Goal: Task Accomplishment & Management: Use online tool/utility

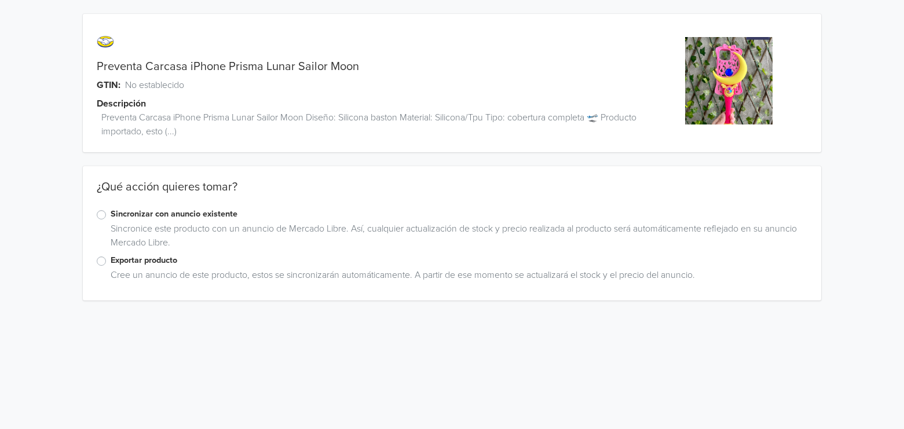
click at [144, 213] on label "Sincronizar con anuncio existente" at bounding box center [459, 214] width 697 height 13
click at [0, 0] on input "Sincronizar con anuncio existente" at bounding box center [0, 0] width 0 height 0
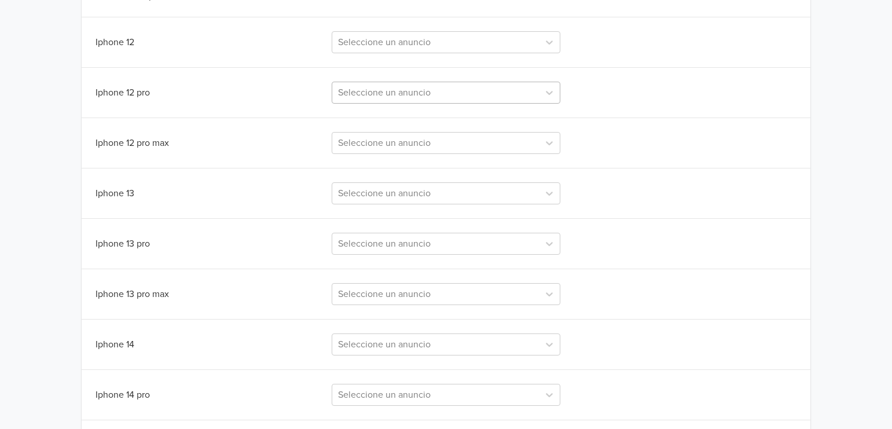
scroll to position [386, 0]
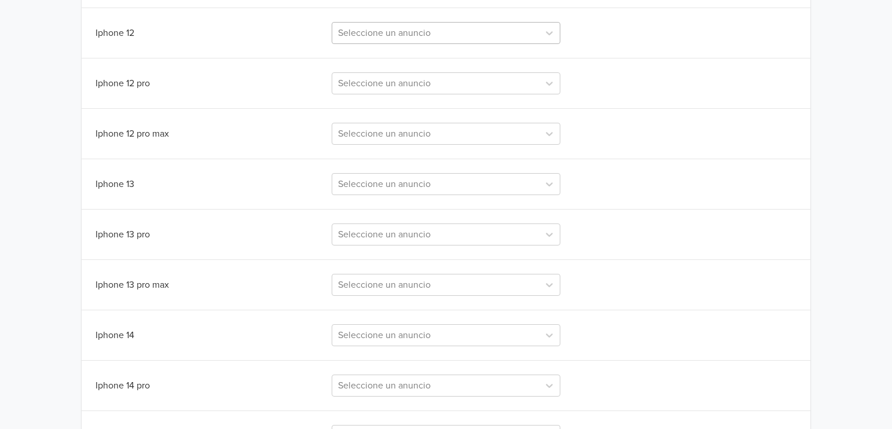
click at [448, 33] on div at bounding box center [436, 33] width 196 height 16
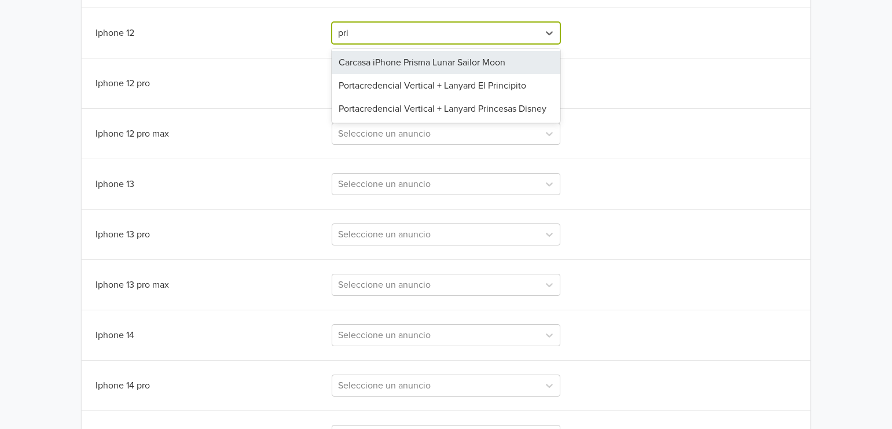
type input "pris"
click at [464, 63] on div "Carcasa iPhone Prisma Lunar Sailor Moon" at bounding box center [446, 62] width 229 height 23
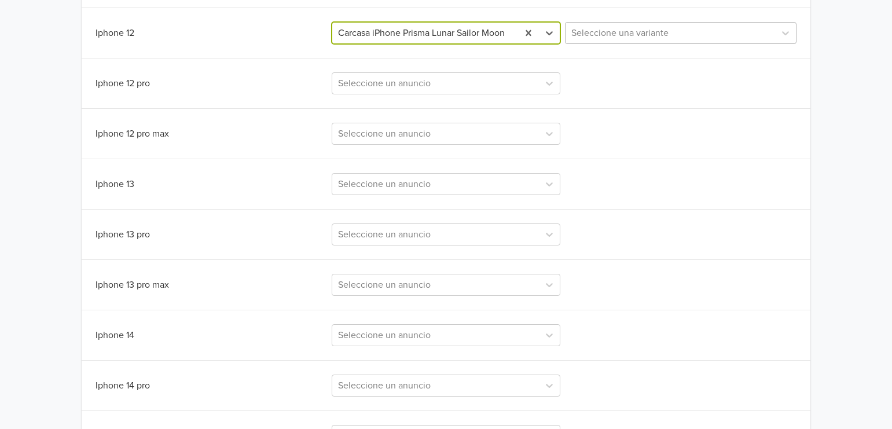
click at [651, 28] on div at bounding box center [671, 33] width 198 height 16
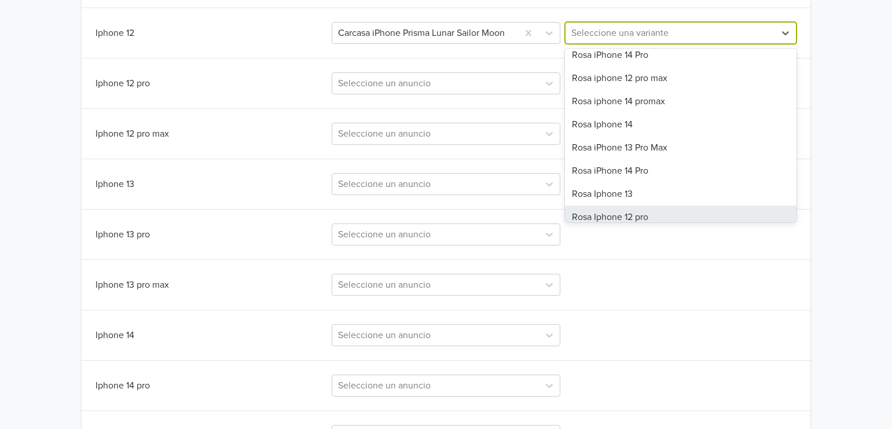
scroll to position [109, 0]
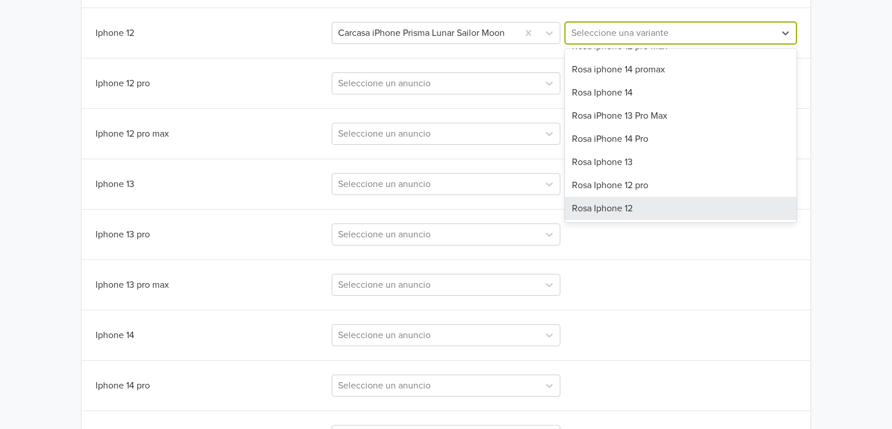
click at [666, 207] on div "Rosa Iphone 12" at bounding box center [681, 208] width 232 height 23
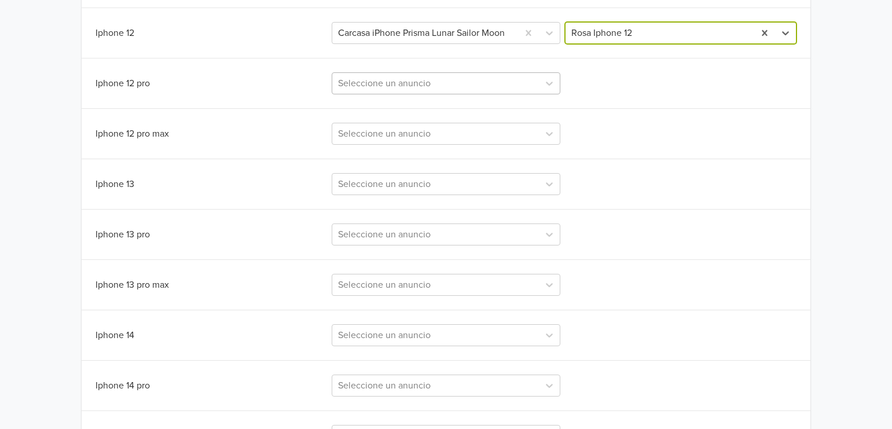
click at [462, 86] on div at bounding box center [436, 83] width 196 height 16
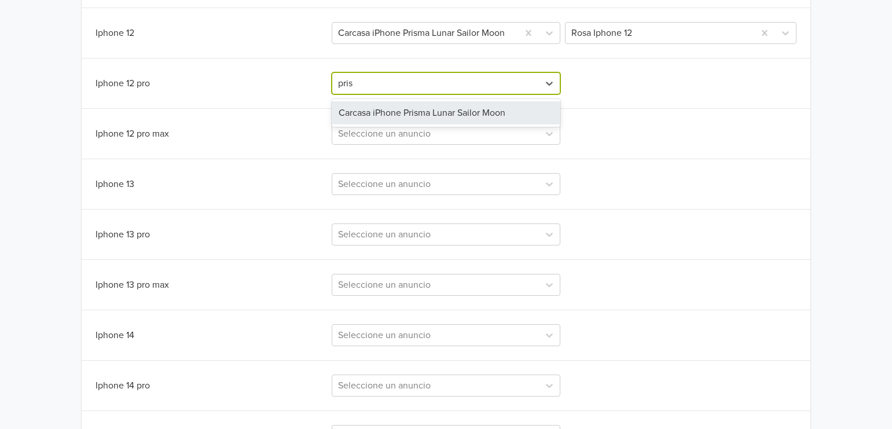
type input "prism"
click at [448, 118] on div "Carcasa iPhone Prisma Lunar Sailor Moon" at bounding box center [446, 112] width 229 height 23
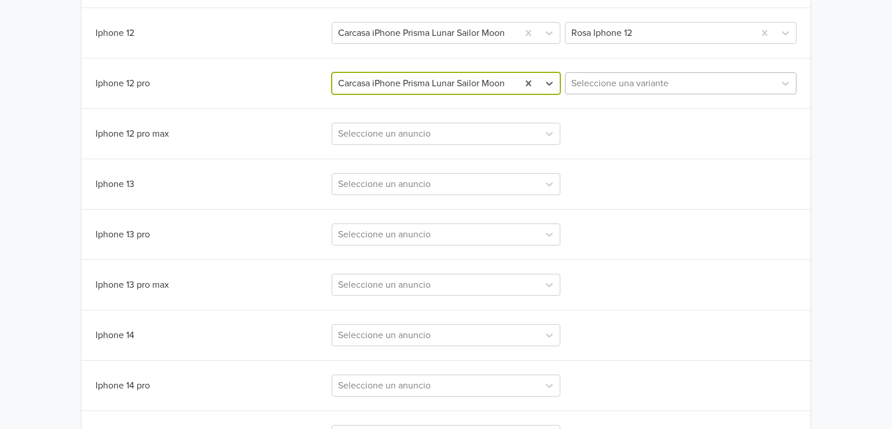
click at [613, 85] on div at bounding box center [671, 83] width 198 height 16
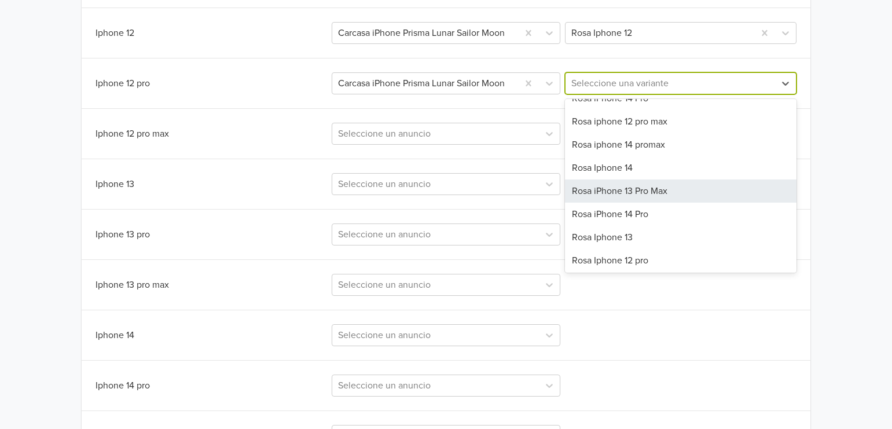
scroll to position [86, 0]
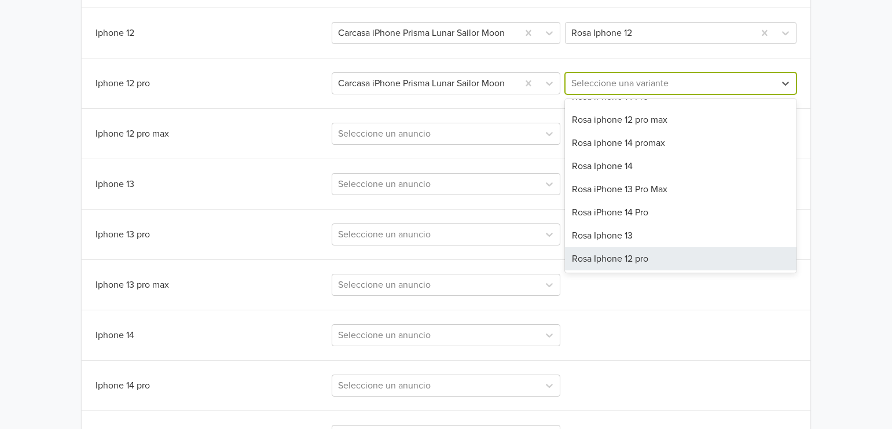
click at [643, 262] on div "Rosa Iphone 12 pro" at bounding box center [681, 258] width 232 height 23
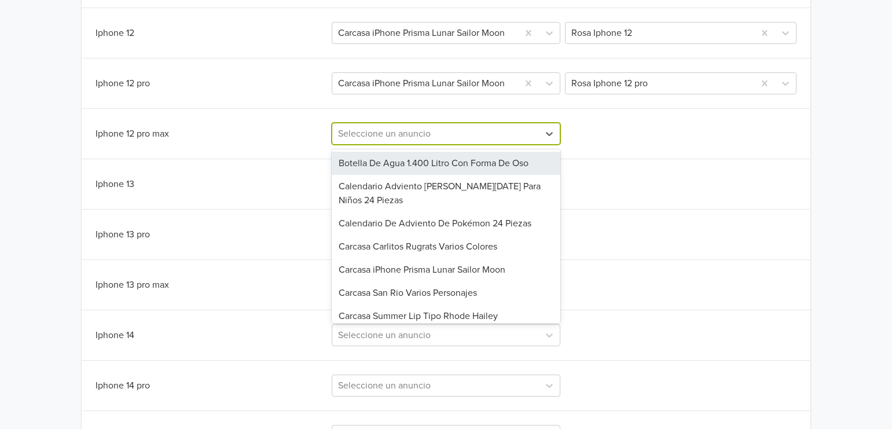
click at [506, 138] on div at bounding box center [436, 134] width 196 height 16
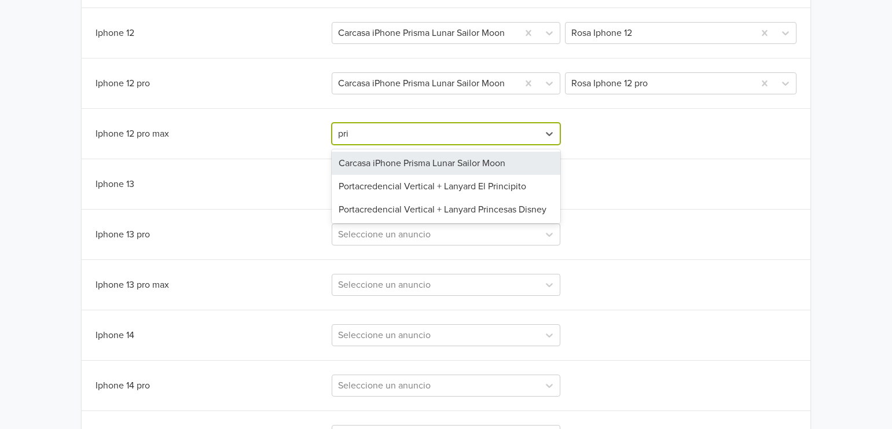
type input "pris"
click at [430, 171] on div "Carcasa iPhone Prisma Lunar Sailor Moon" at bounding box center [446, 163] width 229 height 23
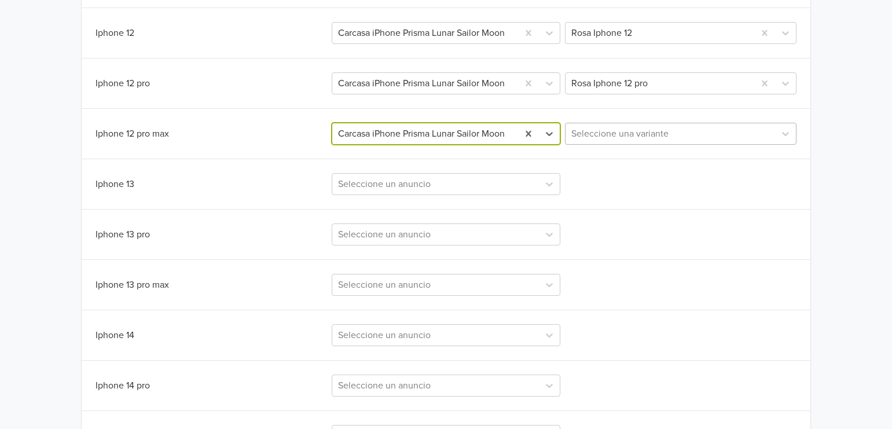
click at [643, 130] on div at bounding box center [671, 134] width 198 height 16
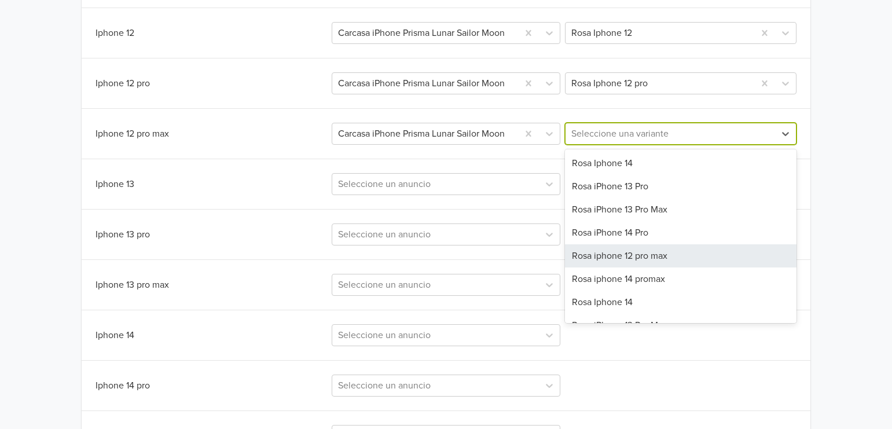
click at [628, 259] on div "Rosa iphone 12 pro max" at bounding box center [681, 255] width 232 height 23
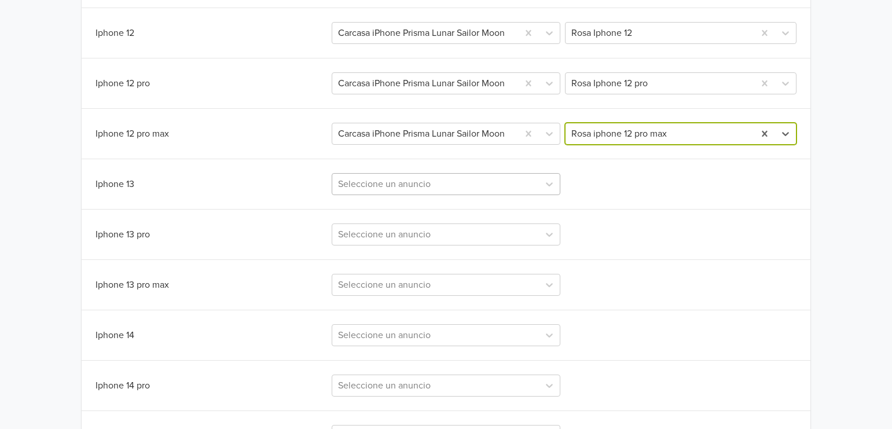
click at [431, 184] on div at bounding box center [436, 184] width 196 height 16
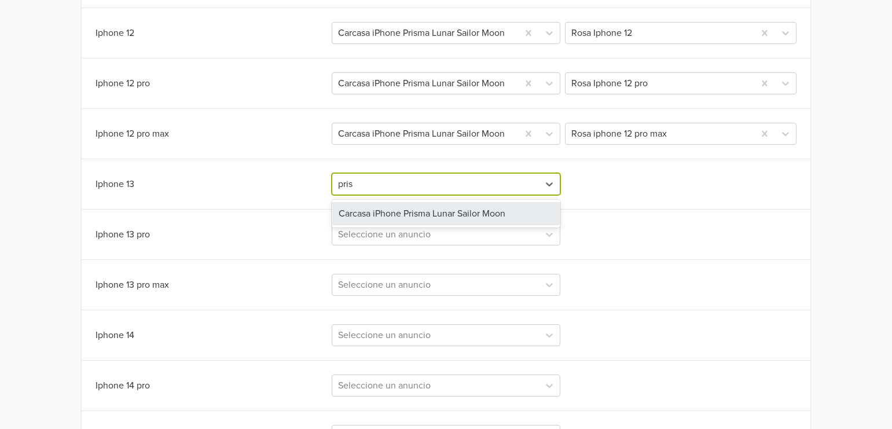
type input "prism"
click at [471, 209] on div "Carcasa iPhone Prisma Lunar Sailor Moon" at bounding box center [446, 213] width 229 height 23
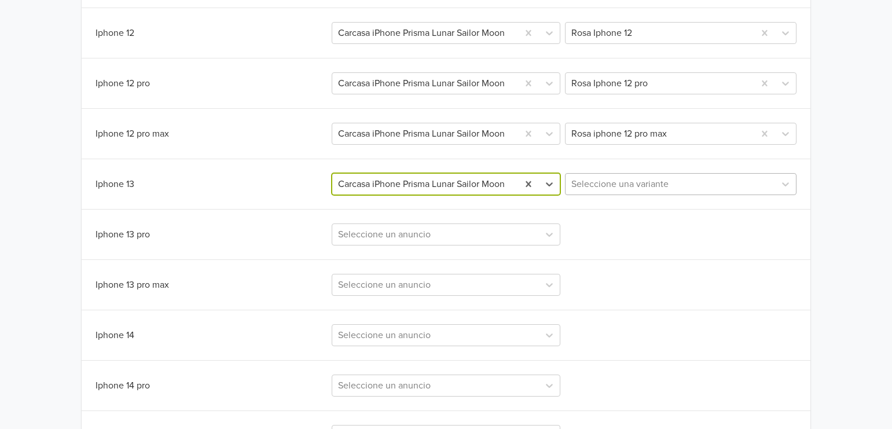
click at [591, 189] on div at bounding box center [671, 184] width 198 height 16
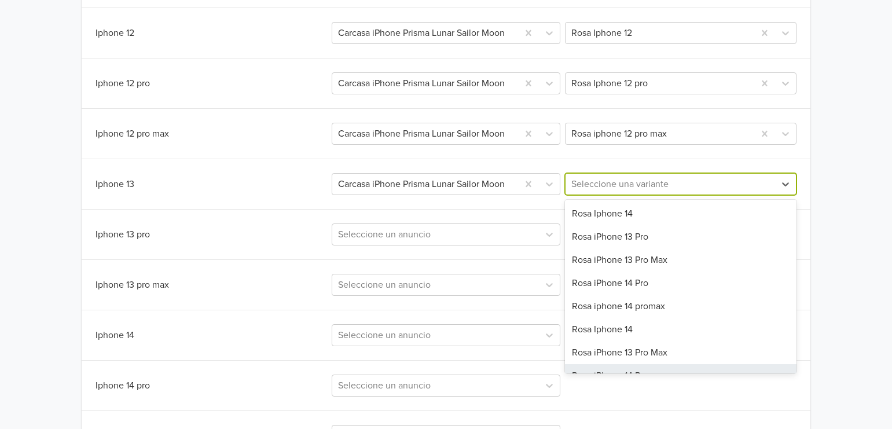
scroll to position [39, 0]
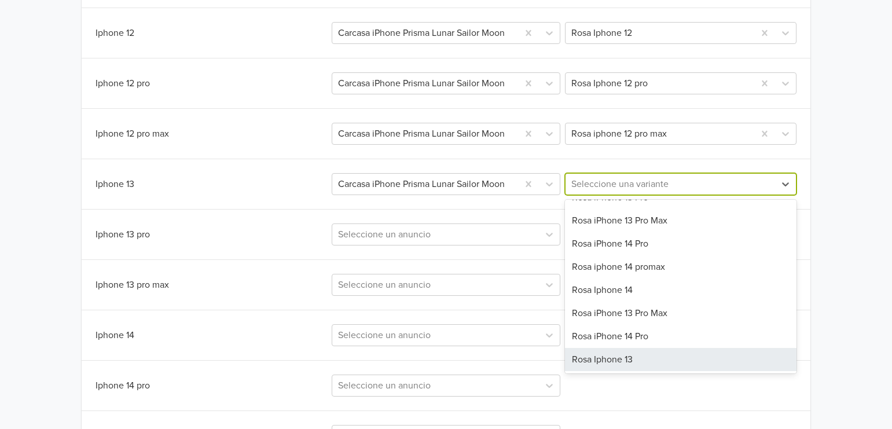
click at [640, 356] on div "Rosa Iphone 13" at bounding box center [681, 359] width 232 height 23
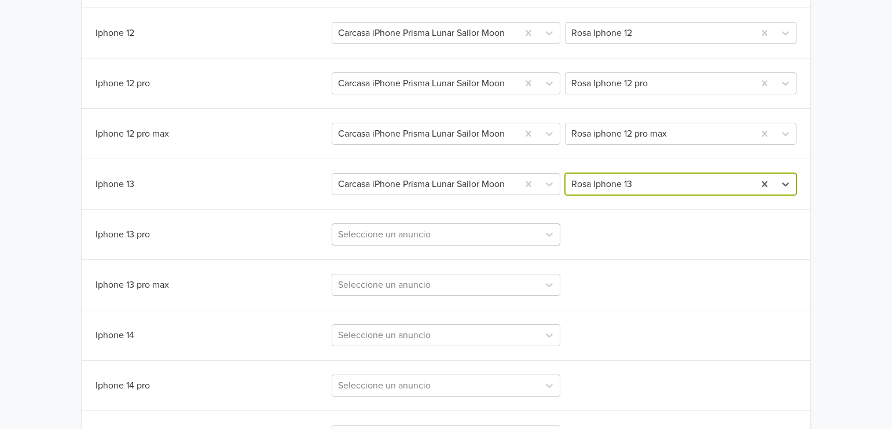
click at [511, 243] on div at bounding box center [436, 234] width 196 height 16
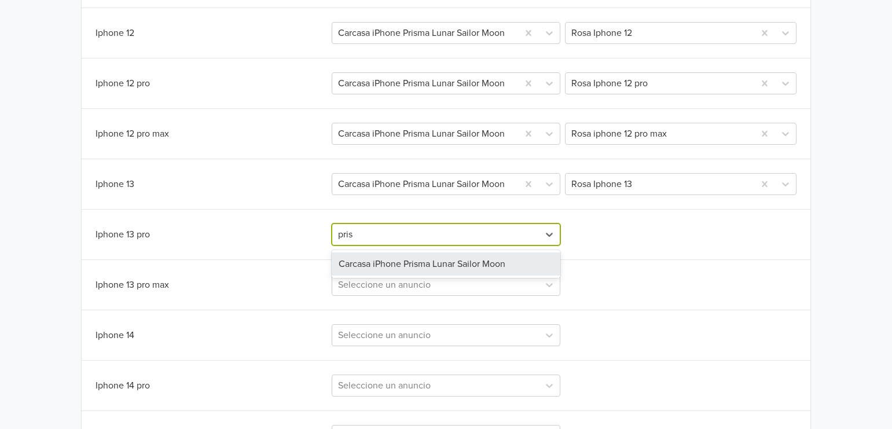
type input "prism"
click at [445, 262] on div "Carcasa iPhone Prisma Lunar Sailor Moon" at bounding box center [446, 263] width 229 height 23
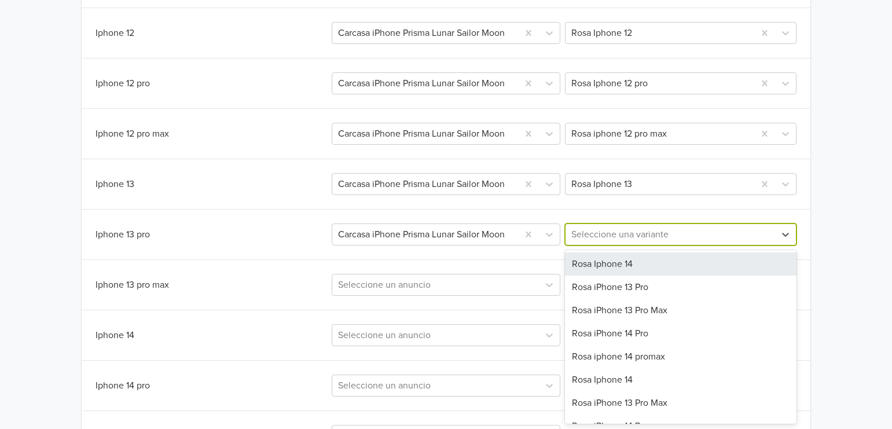
click at [675, 236] on div at bounding box center [671, 234] width 198 height 16
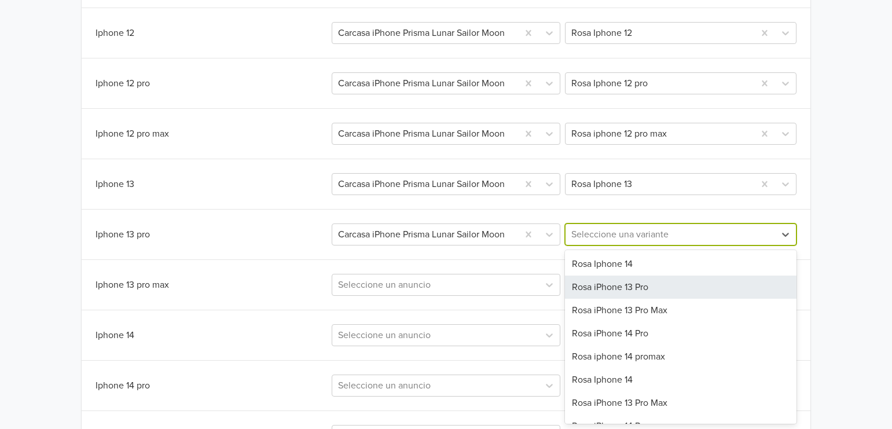
drag, startPoint x: 664, startPoint y: 290, endPoint x: 589, endPoint y: 292, distance: 74.8
click at [663, 289] on div "Rosa iPhone 13 Pro" at bounding box center [681, 287] width 232 height 23
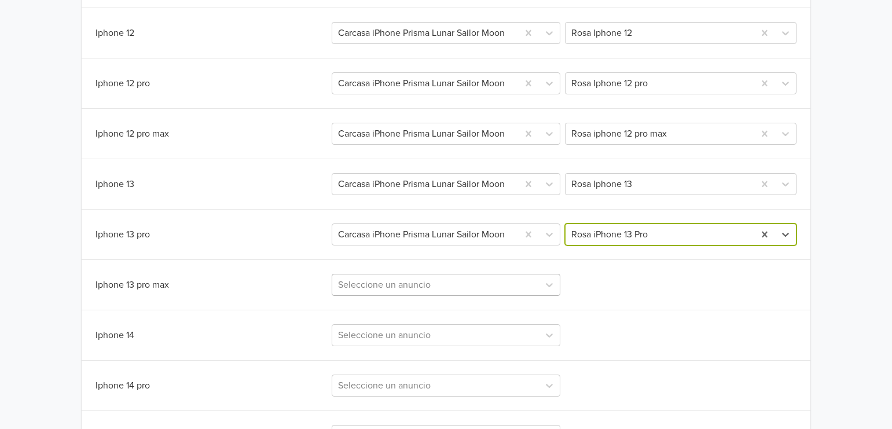
click at [493, 287] on div "Seleccione un anuncio" at bounding box center [446, 285] width 229 height 22
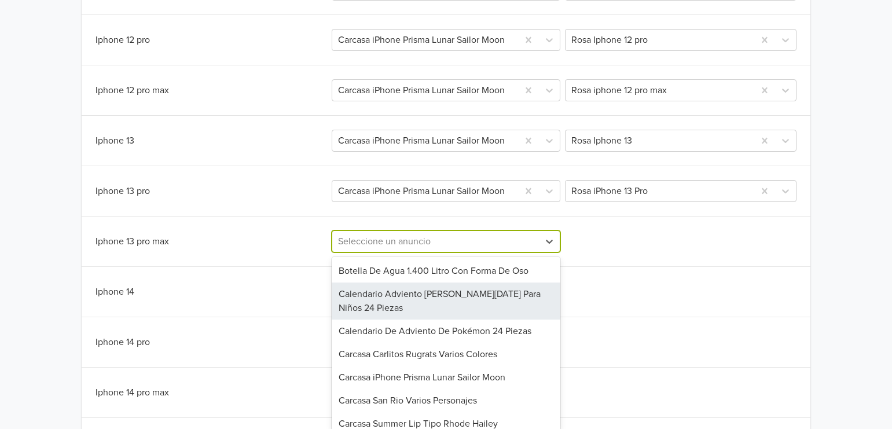
scroll to position [438, 0]
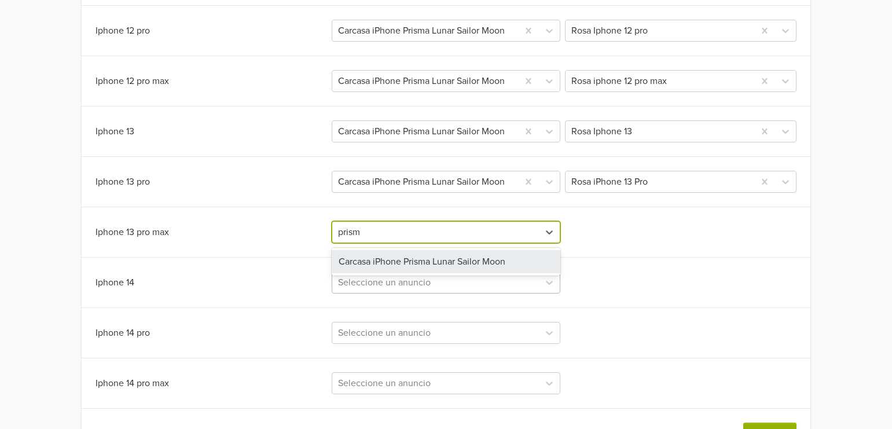
type input "prisma"
click at [515, 266] on div "Carcasa iPhone Prisma Lunar Sailor Moon" at bounding box center [446, 261] width 229 height 23
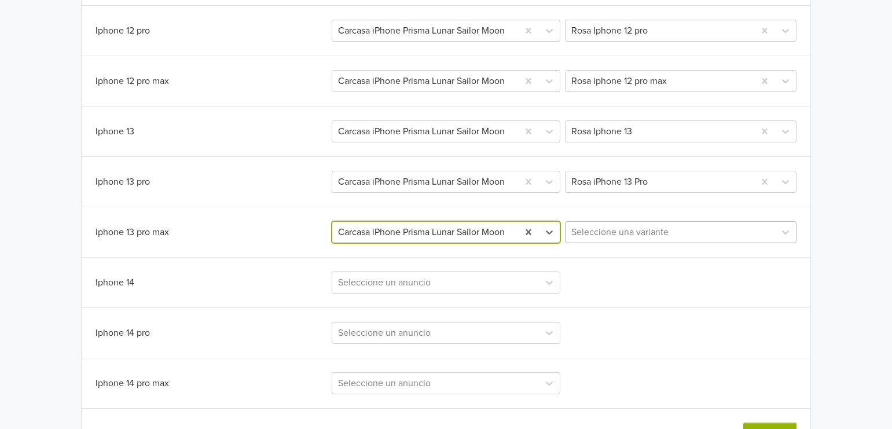
click at [618, 234] on div at bounding box center [671, 232] width 198 height 16
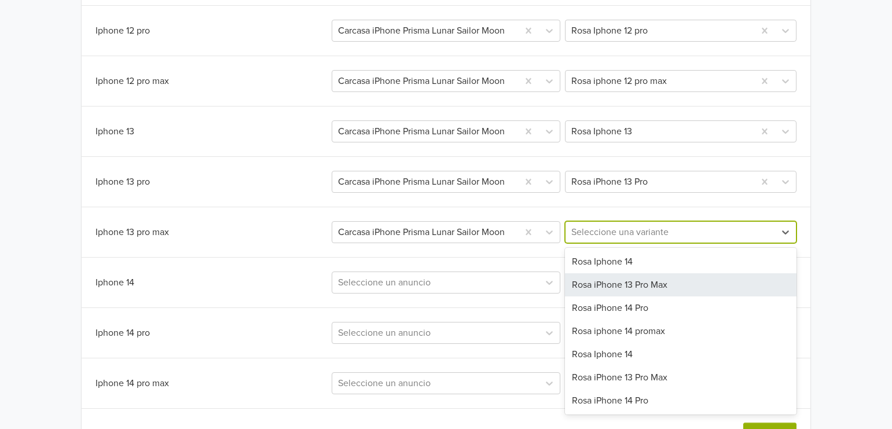
click at [670, 290] on div "Rosa iPhone 13 Pro Max" at bounding box center [681, 284] width 232 height 23
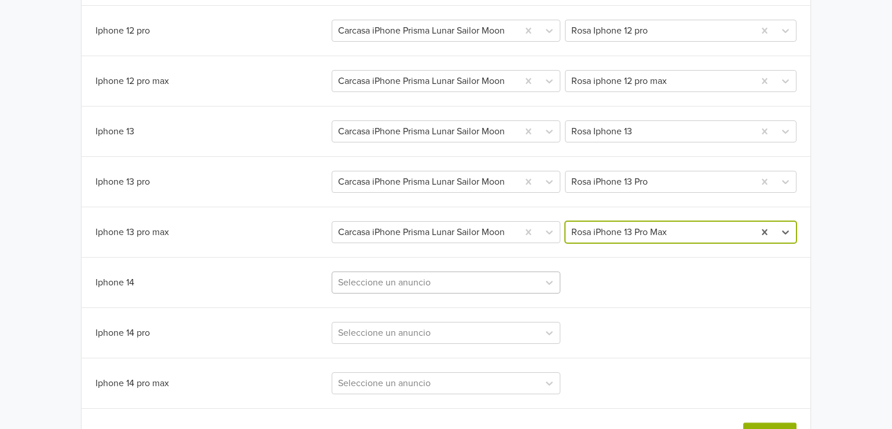
click at [483, 281] on div "Seleccione un anuncio" at bounding box center [446, 283] width 229 height 22
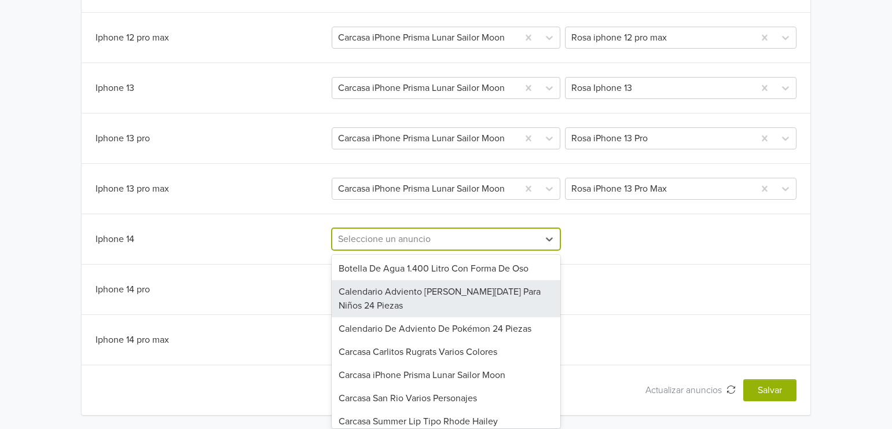
scroll to position [487, 0]
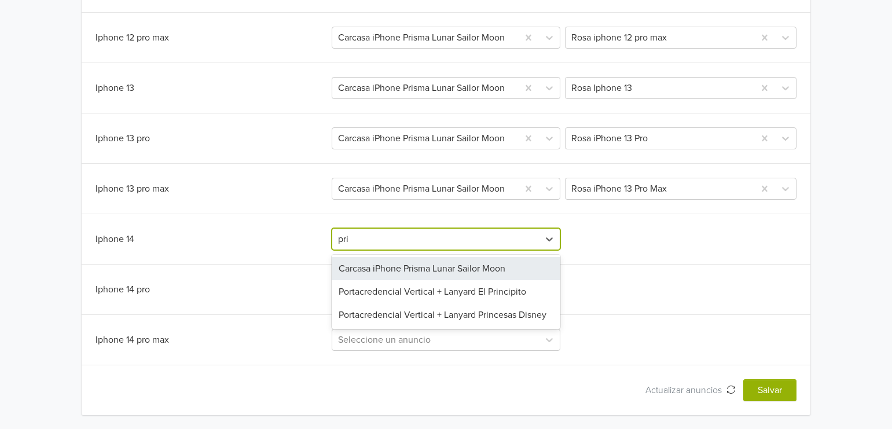
type input "pris"
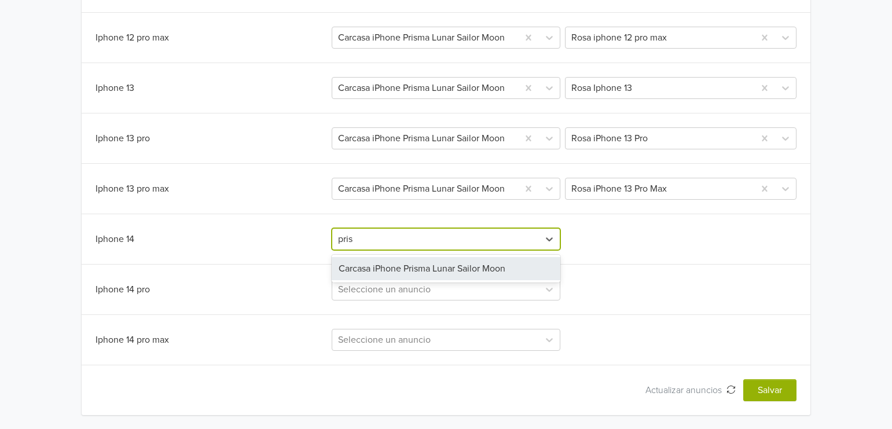
click at [510, 268] on div "Carcasa iPhone Prisma Lunar Sailor Moon" at bounding box center [446, 268] width 229 height 23
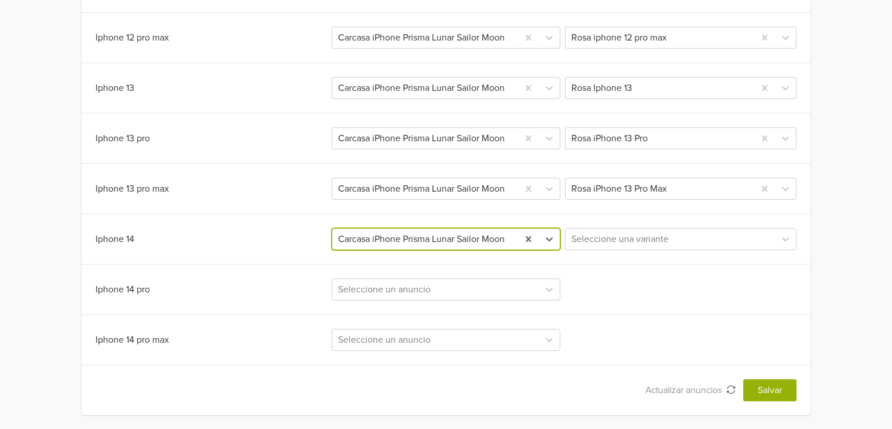
click at [706, 248] on div "Sincronizar con anuncio existente Salvar Variante Jumpseller Publicación Mercad…" at bounding box center [446, 124] width 729 height 555
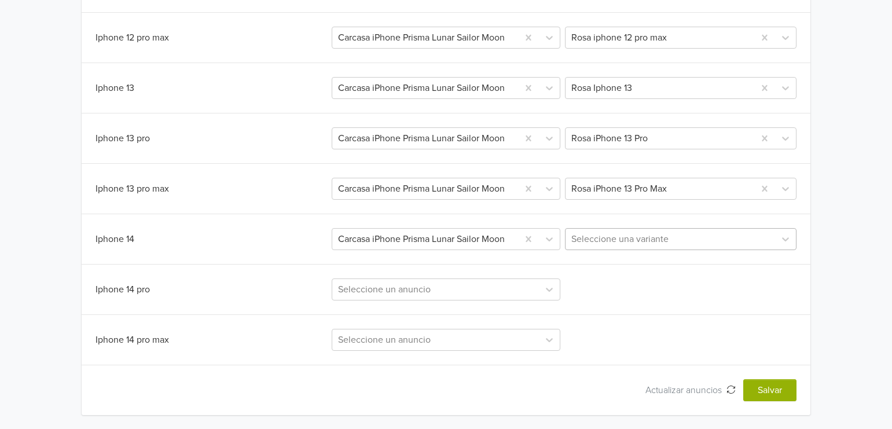
click at [691, 241] on div at bounding box center [671, 239] width 198 height 16
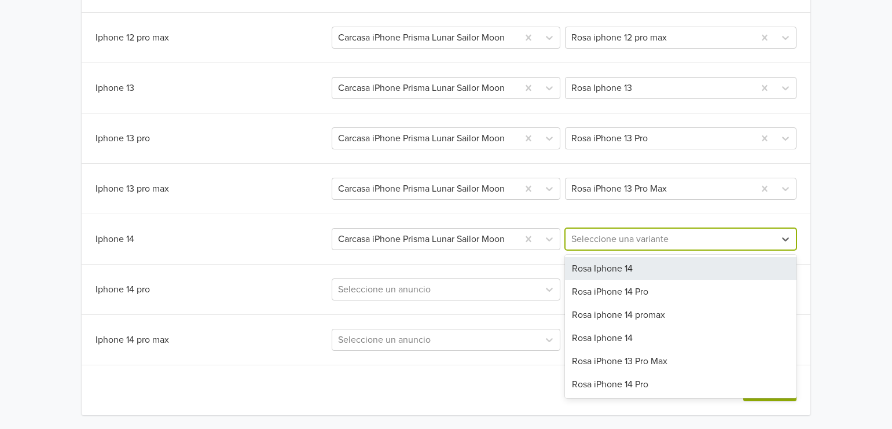
drag, startPoint x: 661, startPoint y: 267, endPoint x: 563, endPoint y: 285, distance: 99.0
click at [663, 267] on div "Rosa Iphone 14" at bounding box center [681, 268] width 232 height 23
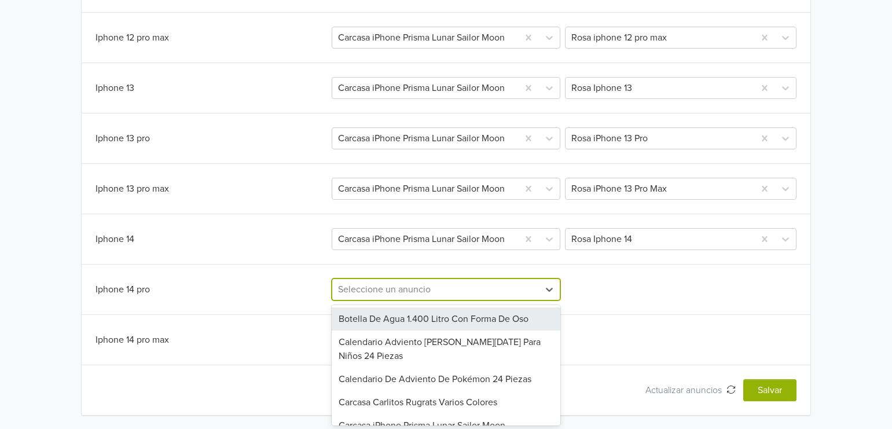
click at [431, 287] on div at bounding box center [436, 289] width 196 height 16
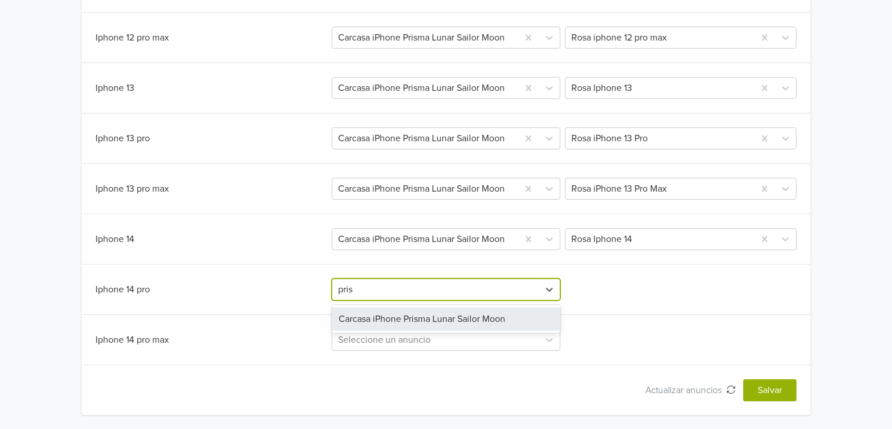
type input "prism"
click at [468, 318] on div "Carcasa iPhone Prisma Lunar Sailor Moon" at bounding box center [446, 318] width 229 height 23
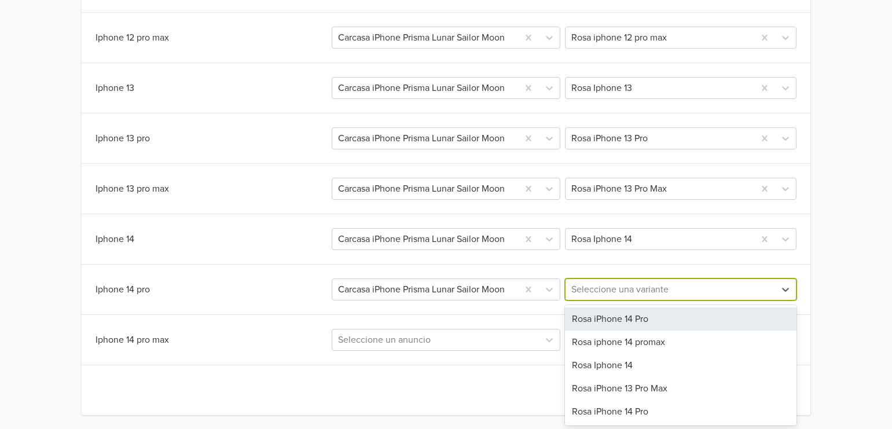
click at [612, 287] on div at bounding box center [671, 289] width 198 height 16
click at [609, 315] on div "Rosa iPhone 14 Pro" at bounding box center [681, 318] width 232 height 23
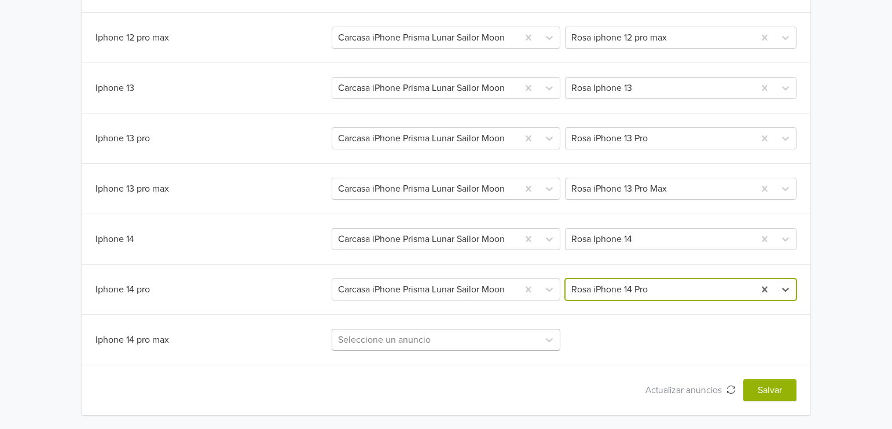
click at [457, 340] on div "Seleccione un anuncio" at bounding box center [446, 340] width 229 height 22
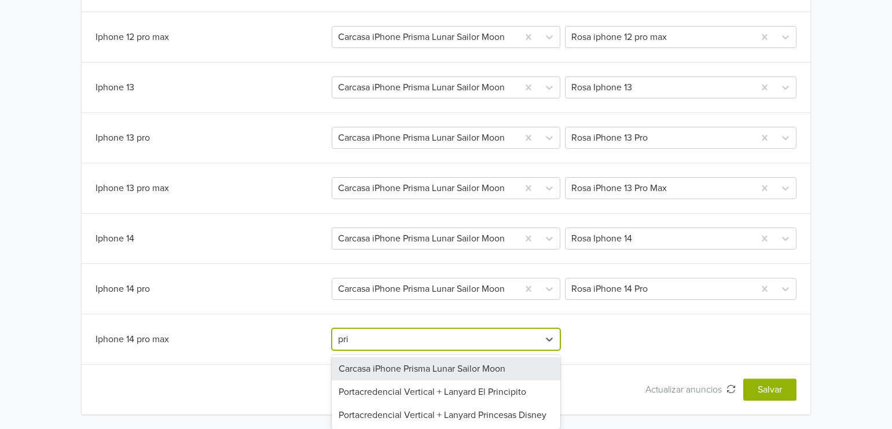
type input "pris"
click at [523, 374] on div "Carcasa iPhone Prisma Lunar Sailor Moon" at bounding box center [446, 369] width 229 height 23
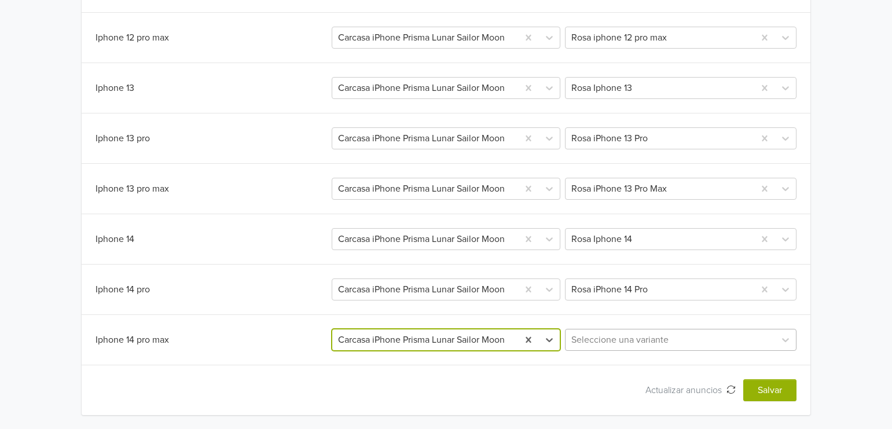
click at [720, 340] on div "Seleccione una variante" at bounding box center [681, 340] width 232 height 22
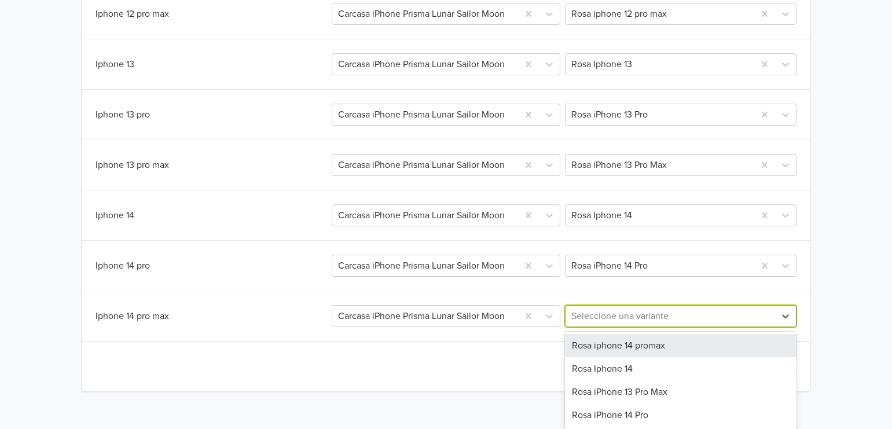
click at [696, 352] on div "Rosa iphone 14 promax" at bounding box center [681, 345] width 232 height 23
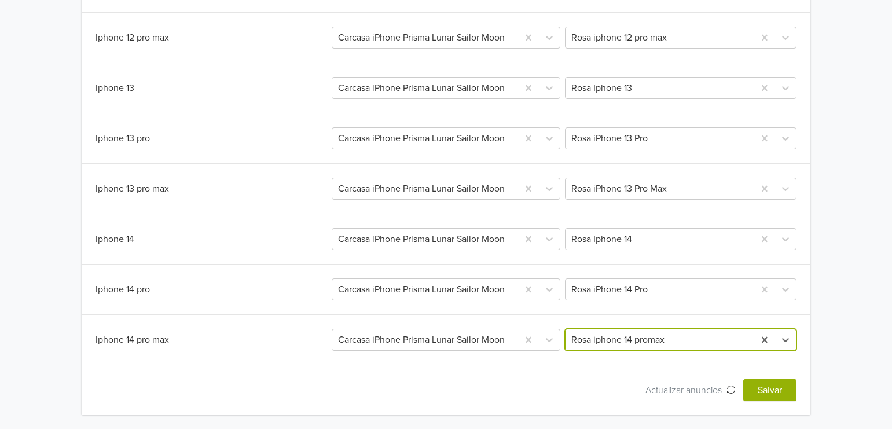
scroll to position [487, 0]
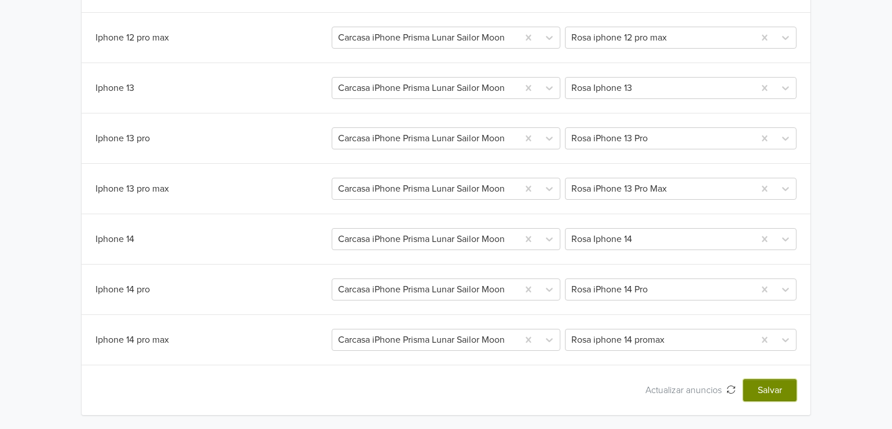
click at [767, 398] on button "Salvar" at bounding box center [770, 390] width 53 height 22
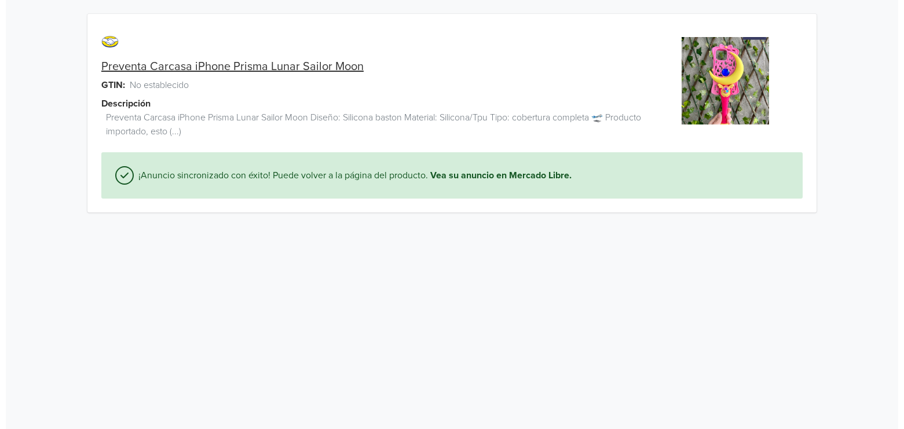
scroll to position [0, 0]
